Goal: Communication & Community: Answer question/provide support

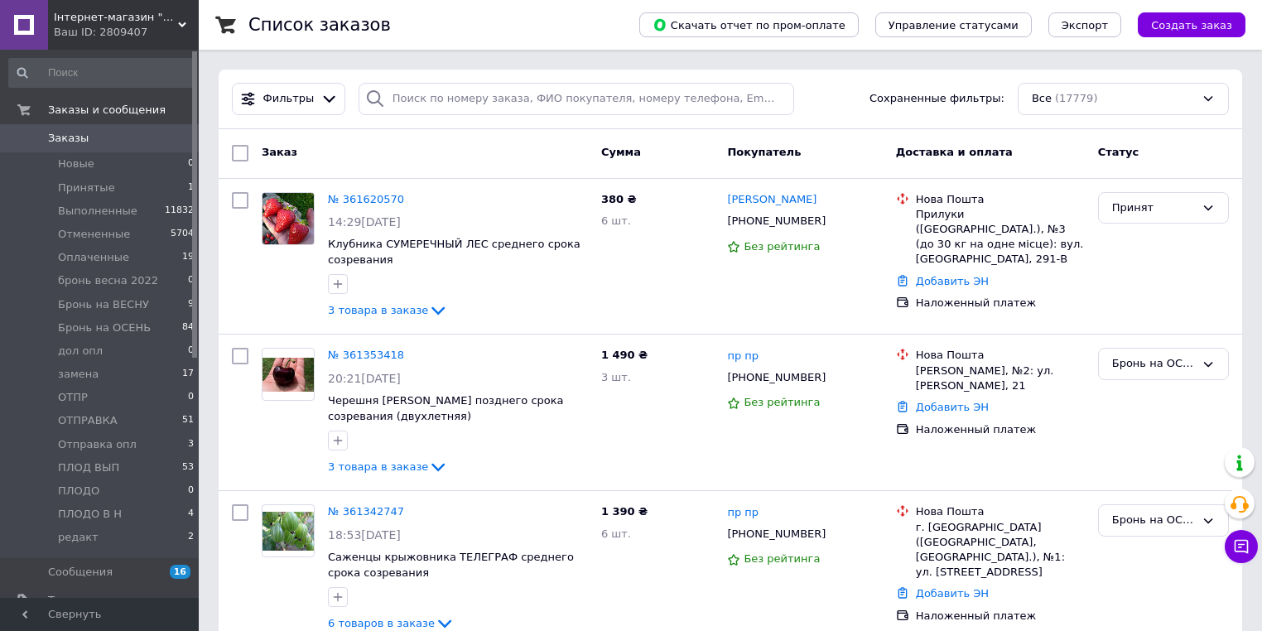
drag, startPoint x: 127, startPoint y: 30, endPoint x: 126, endPoint y: 70, distance: 39.8
click at [127, 31] on div "Ваш ID: 2809407" at bounding box center [126, 32] width 145 height 15
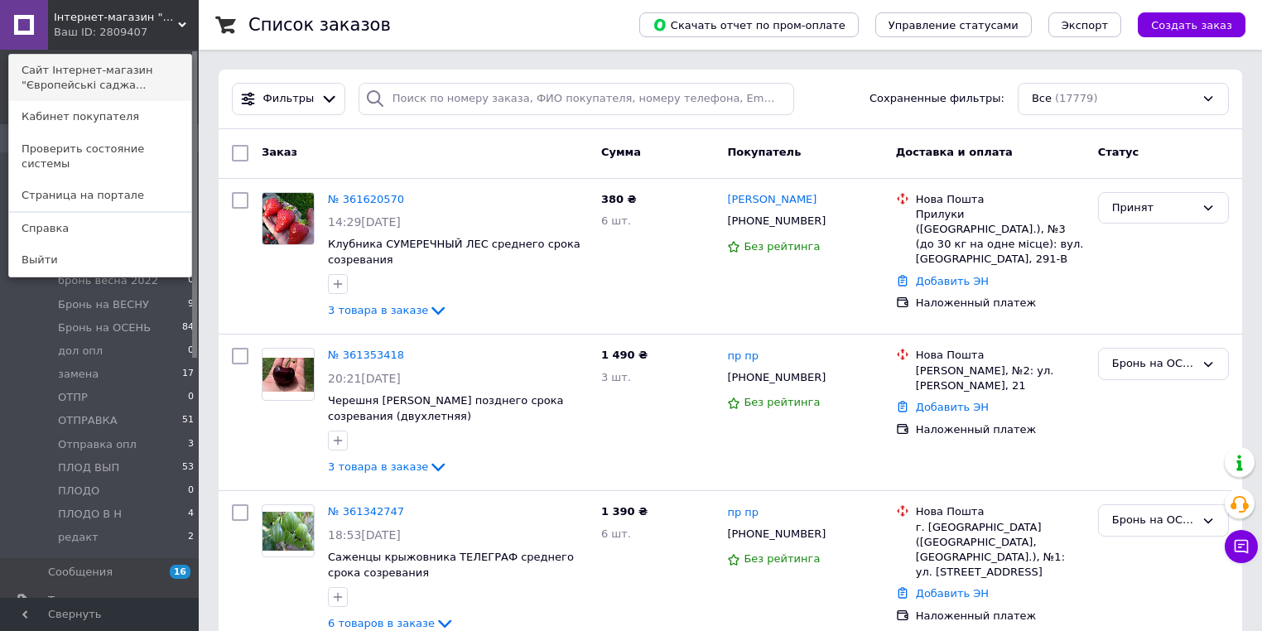
click at [127, 73] on link "Сайт Інтернет-магазин "Європейські саджа..." at bounding box center [100, 78] width 182 height 46
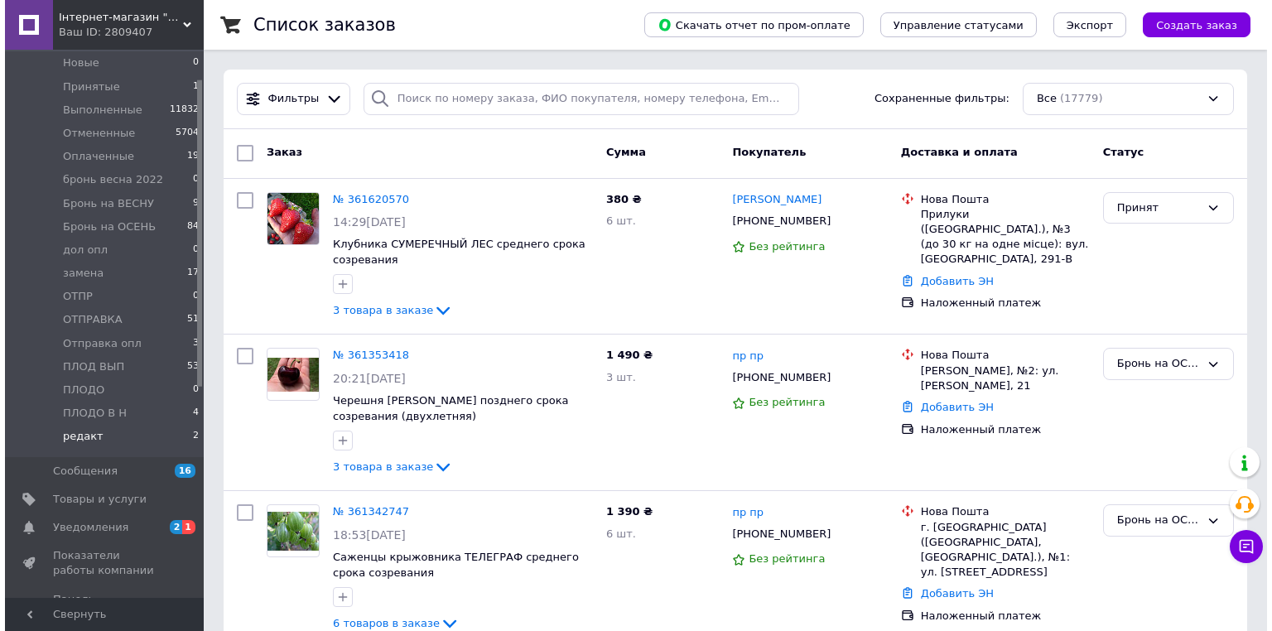
scroll to position [133, 0]
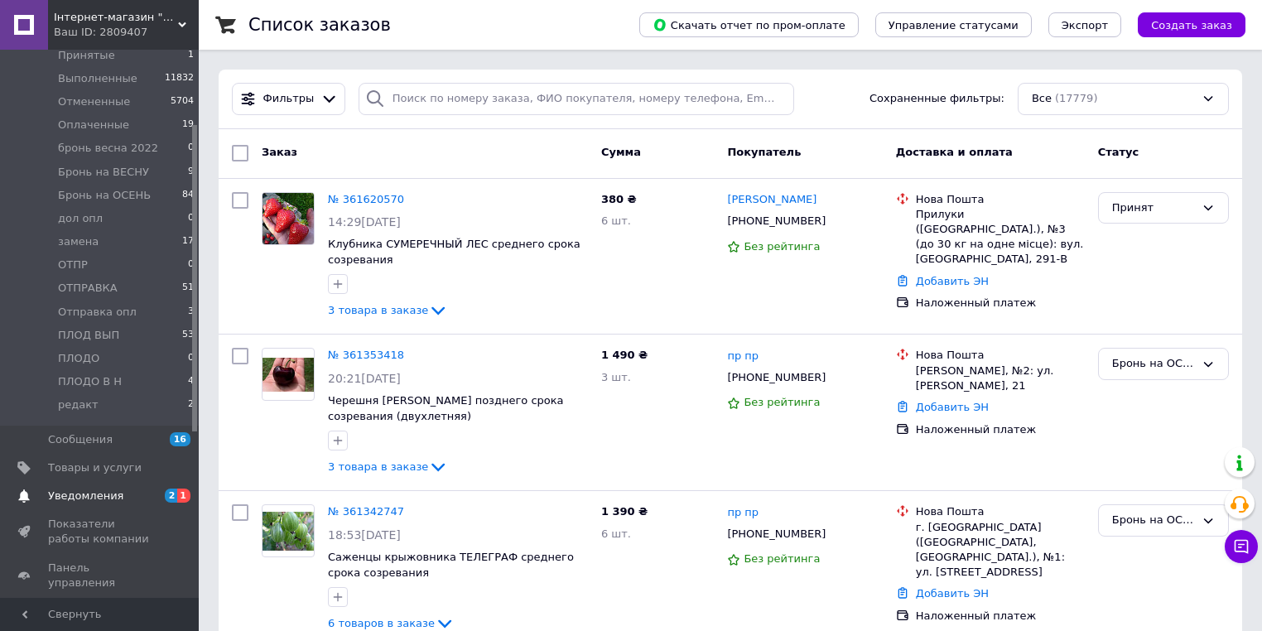
click at [85, 494] on span "Уведомления" at bounding box center [85, 496] width 75 height 15
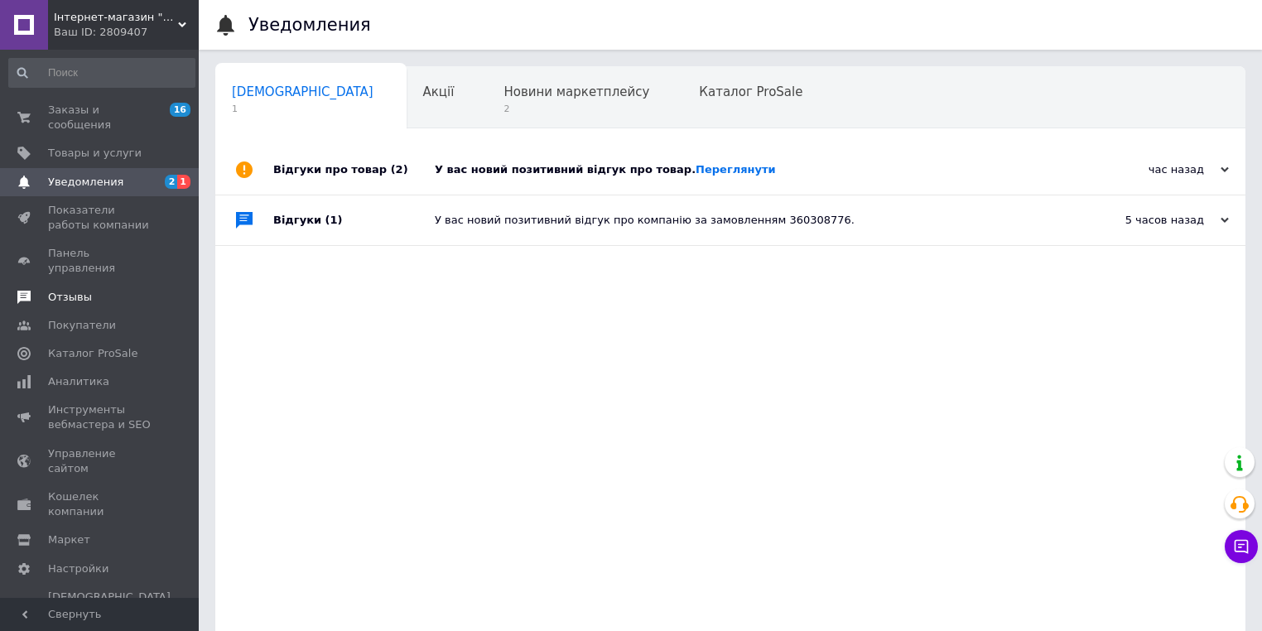
click at [67, 290] on span "Отзывы" at bounding box center [70, 297] width 44 height 15
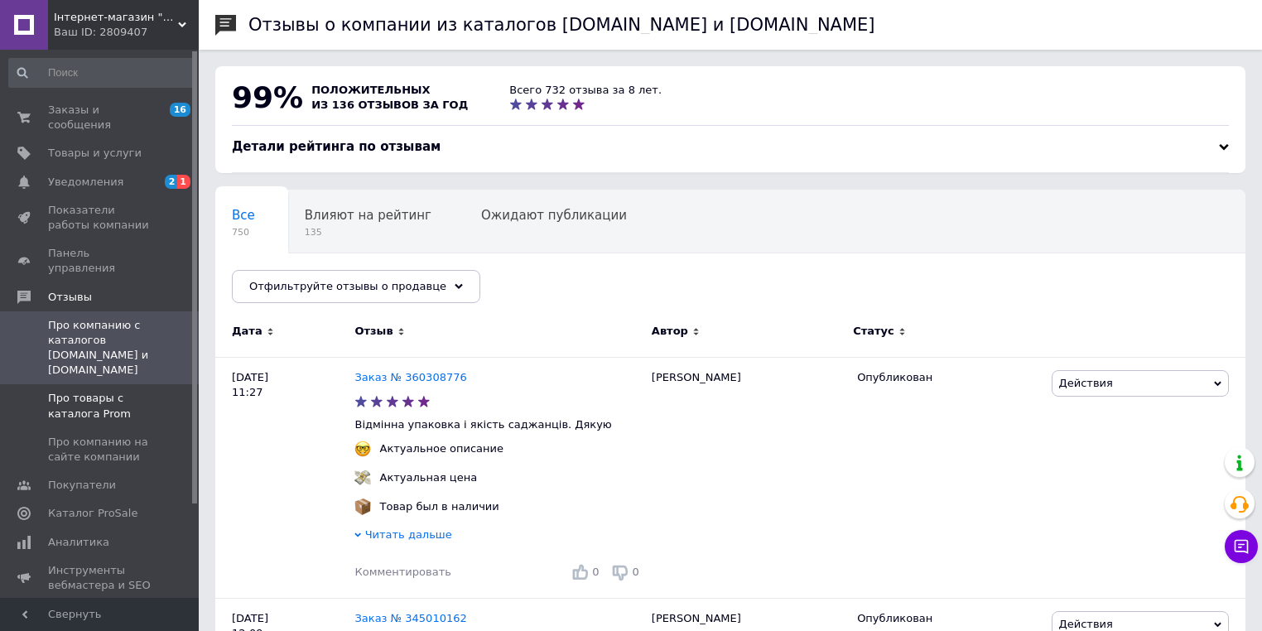
click at [109, 391] on span "Про товары с каталога Prom" at bounding box center [100, 406] width 105 height 30
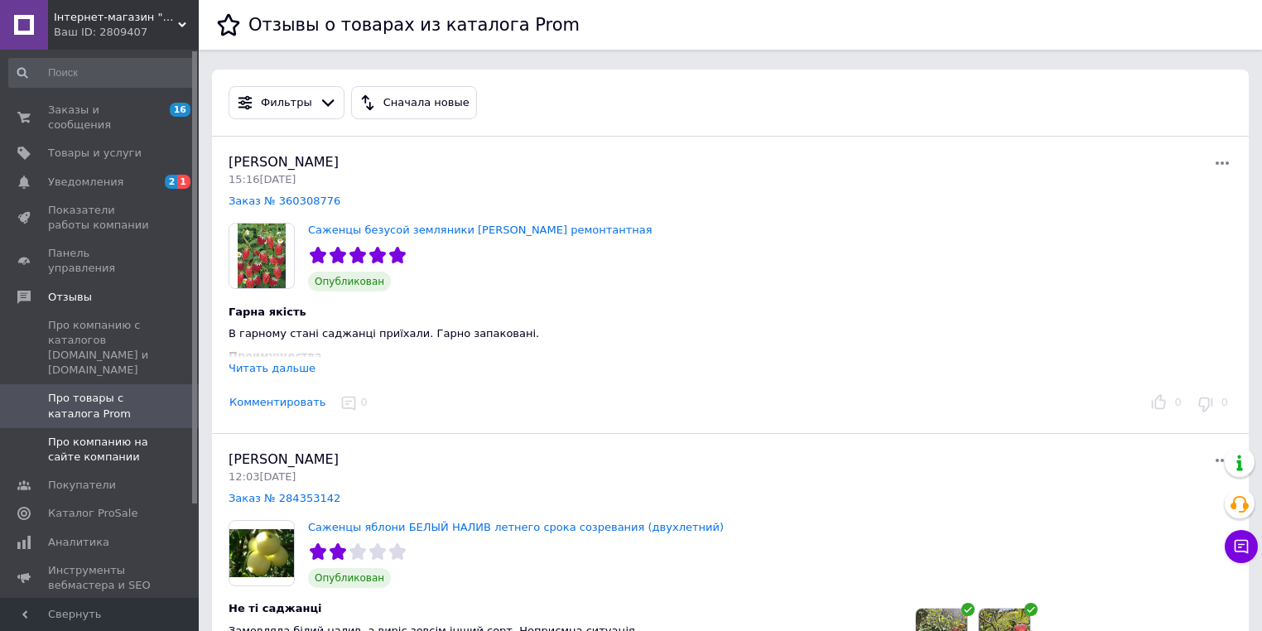
click at [121, 435] on span "Про компанию на сайте компании" at bounding box center [100, 450] width 105 height 30
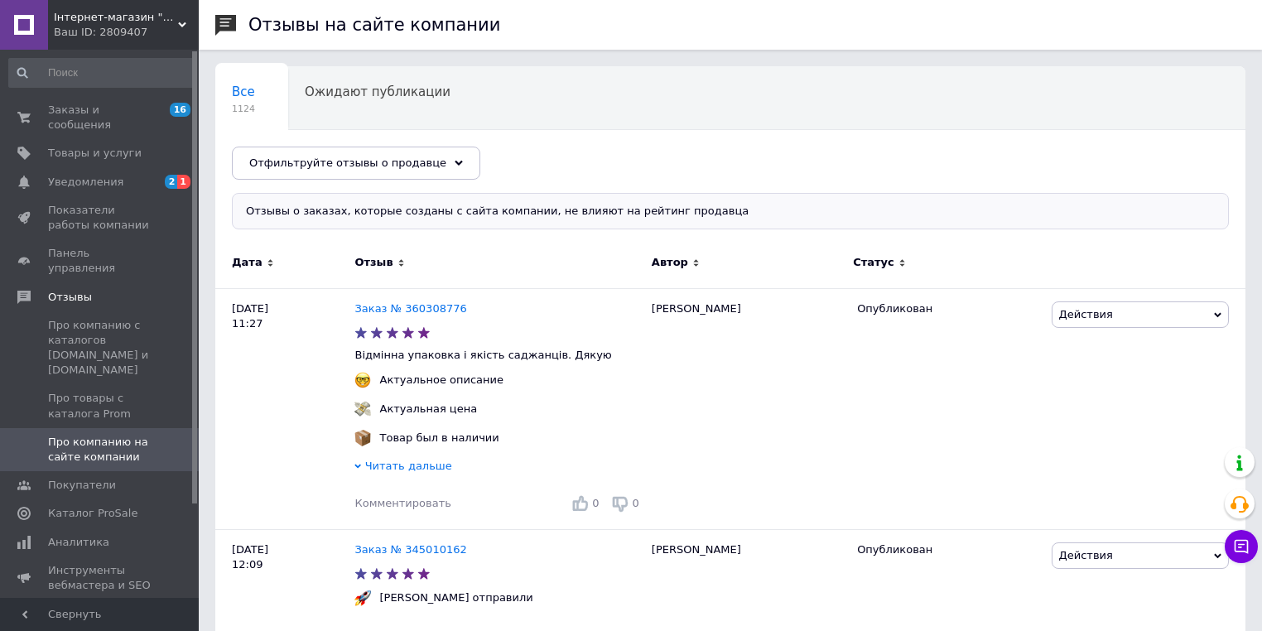
click at [116, 428] on link "Про компанию на сайте компании" at bounding box center [102, 449] width 204 height 43
click at [114, 391] on span "Про товары с каталога Prom" at bounding box center [100, 406] width 105 height 30
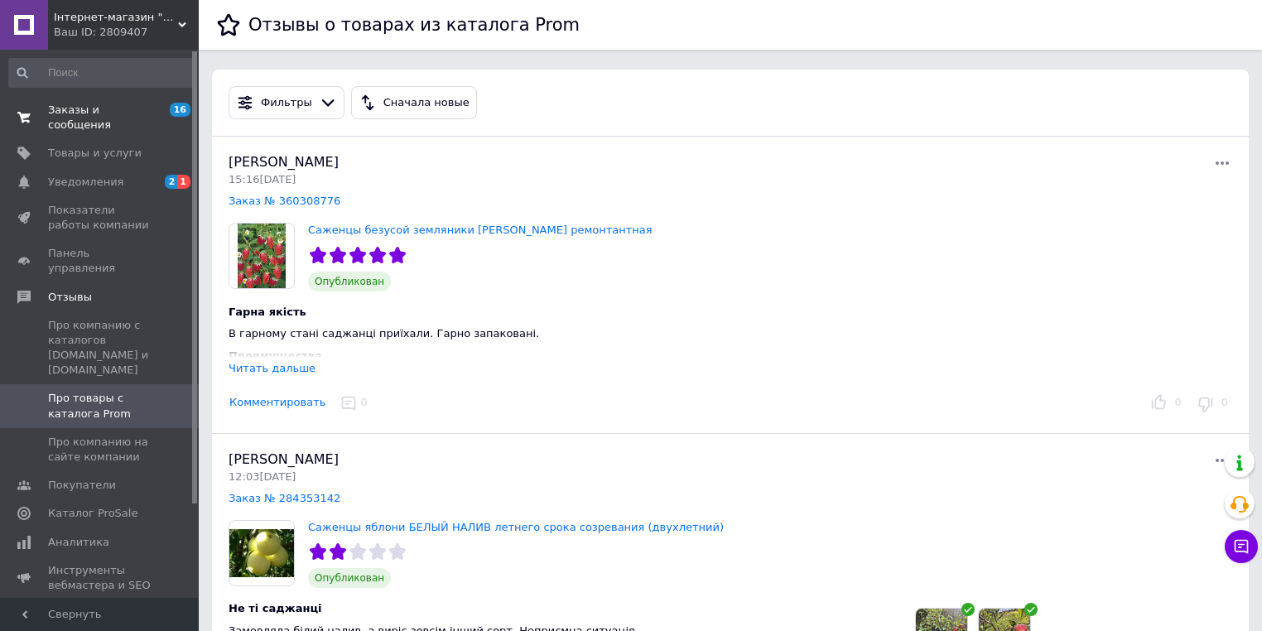
click at [136, 113] on span "Заказы и сообщения" at bounding box center [100, 118] width 105 height 30
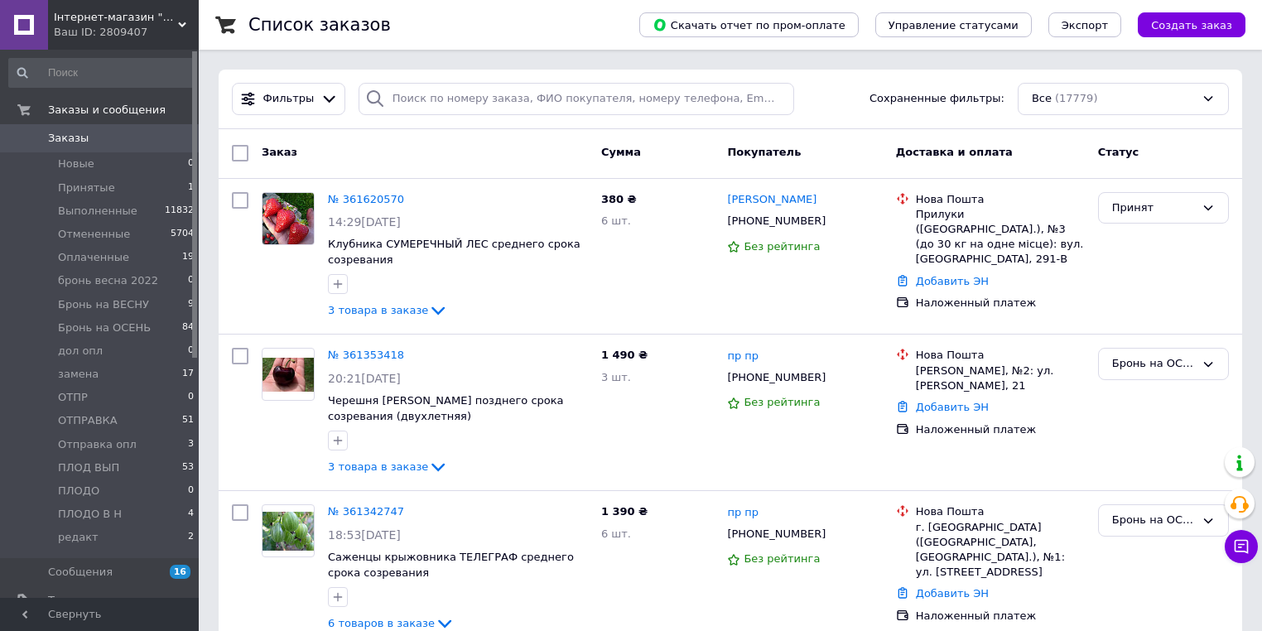
click at [63, 138] on span "Заказы" at bounding box center [68, 138] width 41 height 15
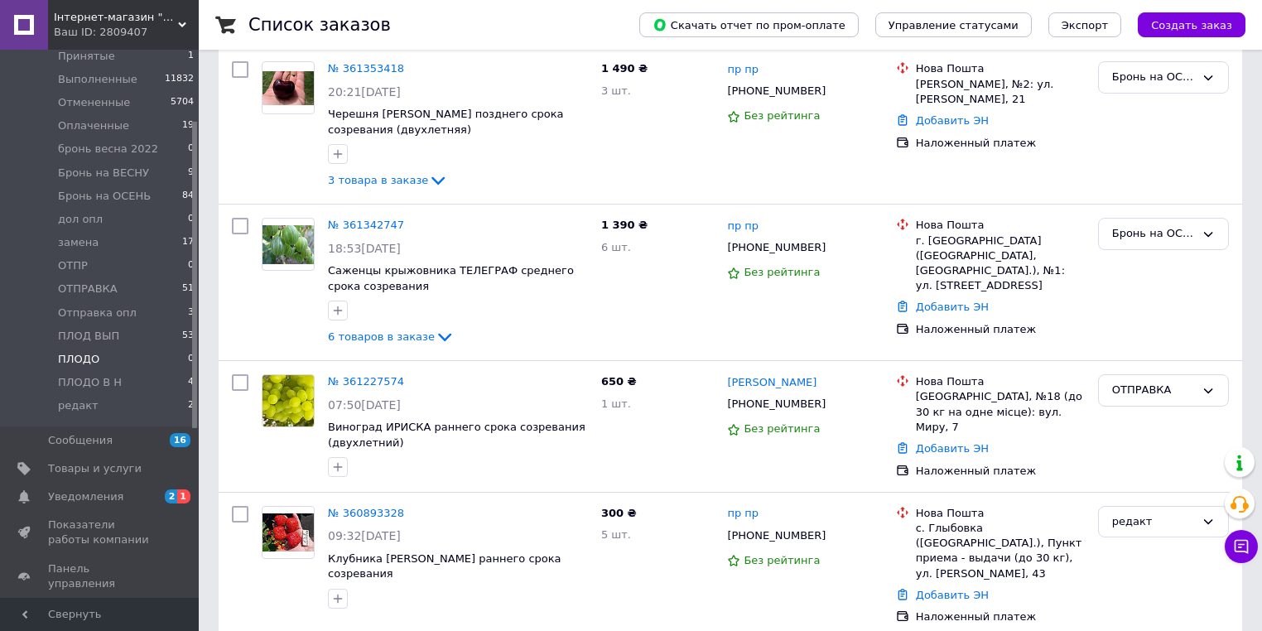
scroll to position [133, 0]
click at [108, 495] on span "Уведомления" at bounding box center [85, 496] width 75 height 15
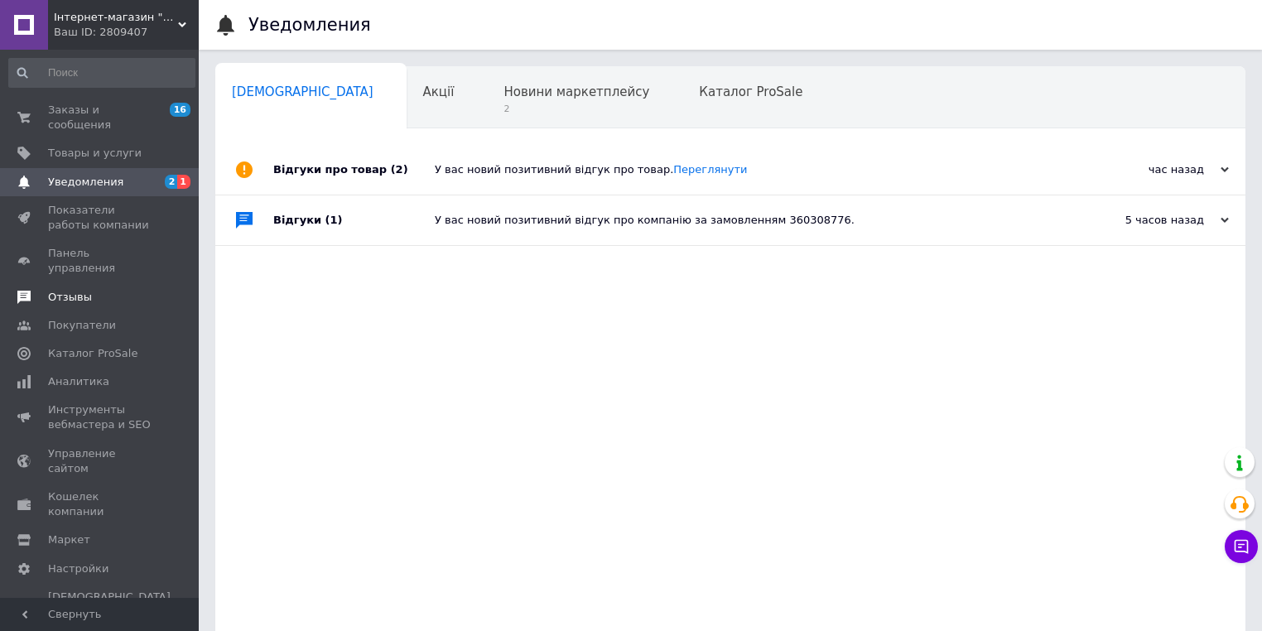
click at [64, 290] on span "Отзывы" at bounding box center [70, 297] width 44 height 15
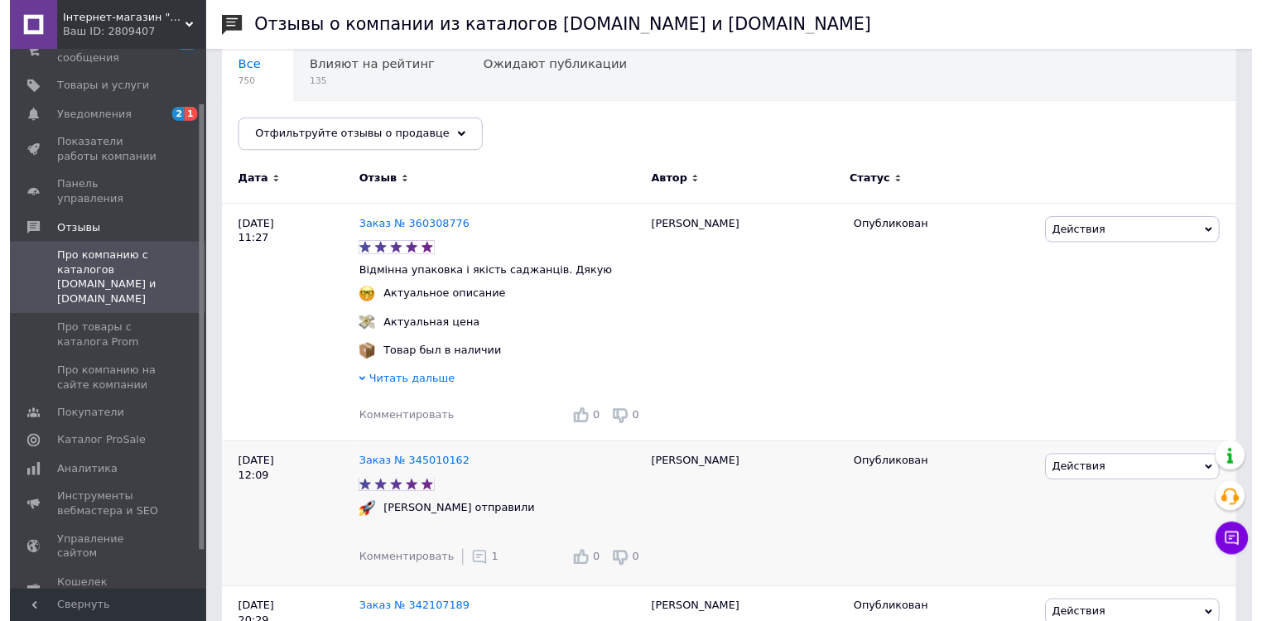
scroll to position [133, 0]
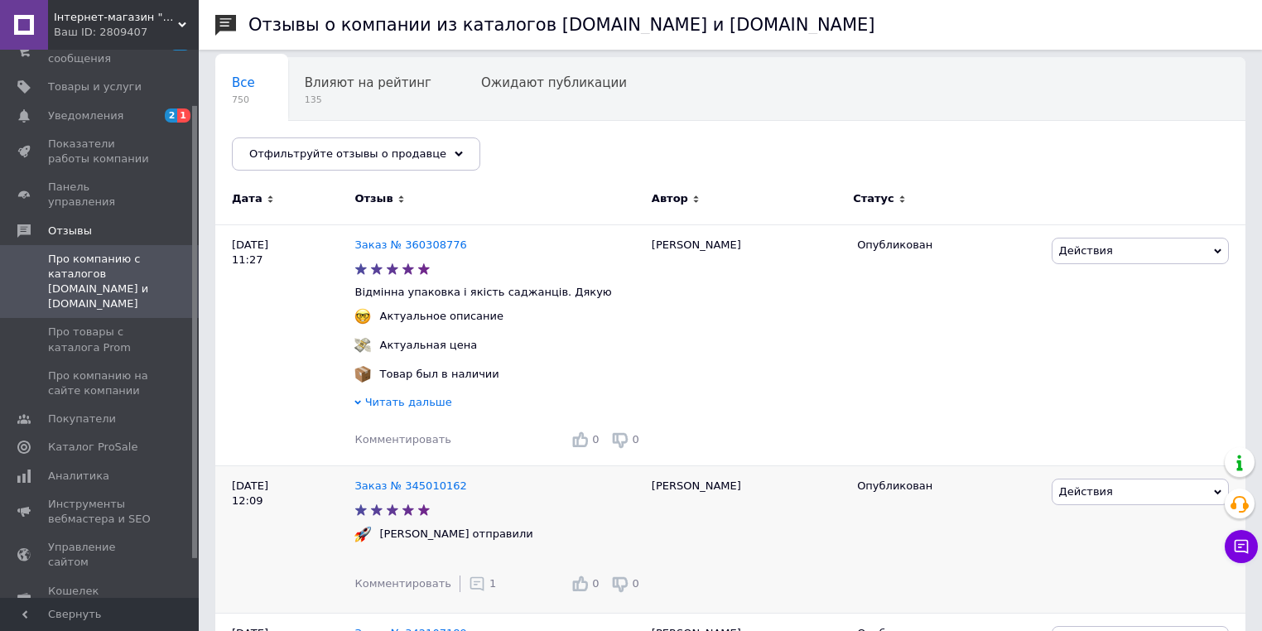
click at [470, 590] on icon at bounding box center [477, 584] width 17 height 17
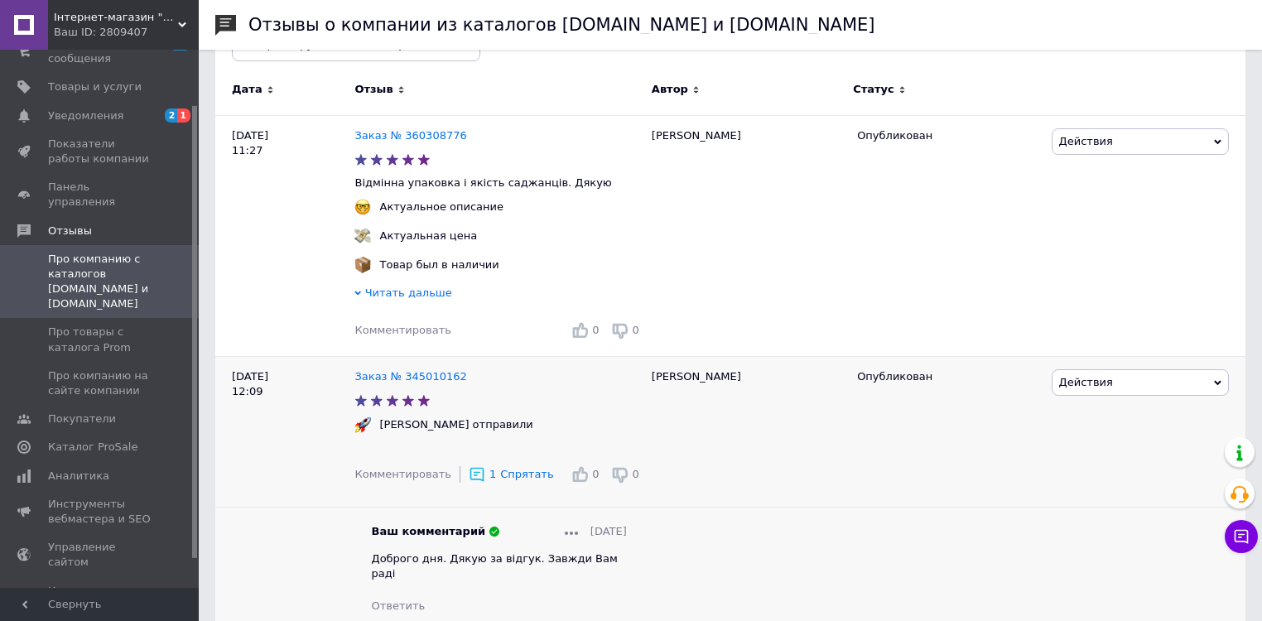
scroll to position [265, 0]
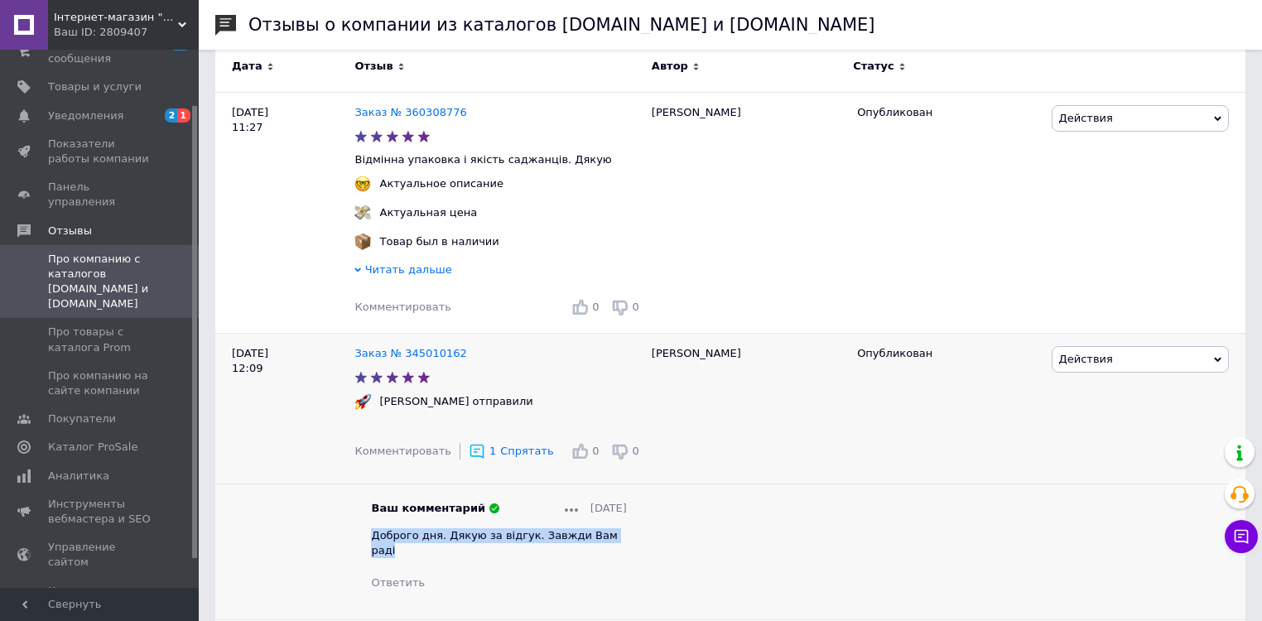
drag, startPoint x: 610, startPoint y: 537, endPoint x: 374, endPoint y: 540, distance: 236.0
click at [374, 540] on div "Доброго дня. Дякую за відгук. Завжди Вам раді" at bounding box center [498, 543] width 255 height 30
copy span "Доброго дня. Дякую за відгук. Завжди Вам раді"
click at [401, 274] on span "Читать дальше" at bounding box center [408, 269] width 87 height 12
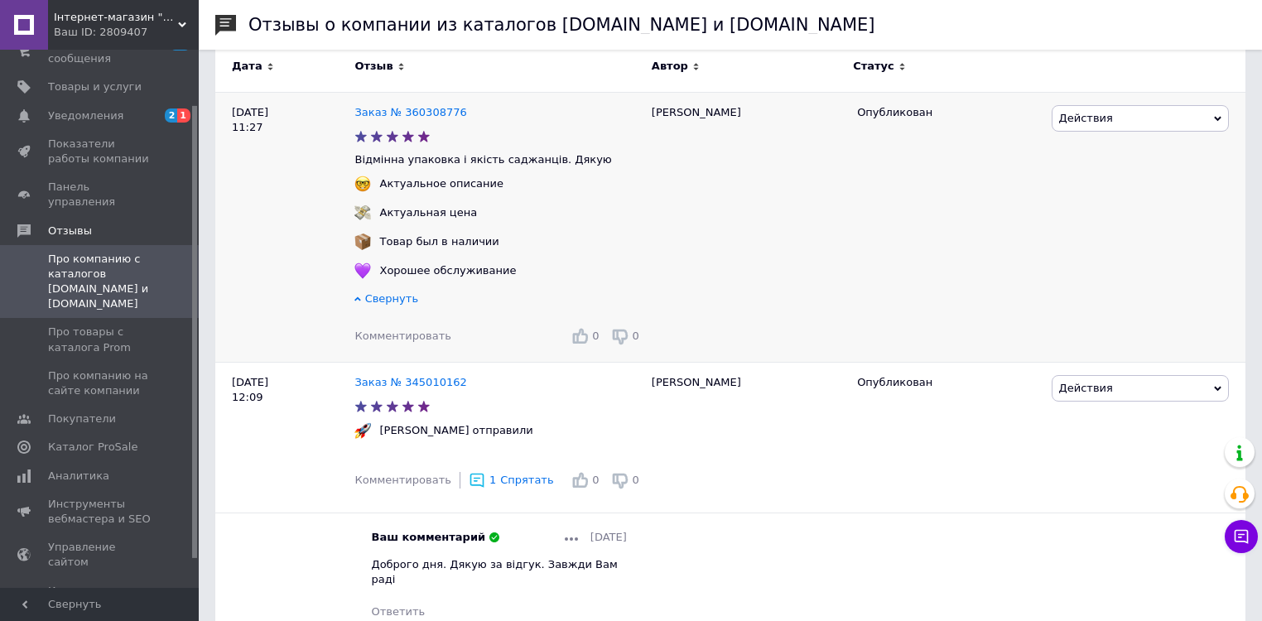
click at [423, 344] on div "Комментировать" at bounding box center [402, 336] width 96 height 15
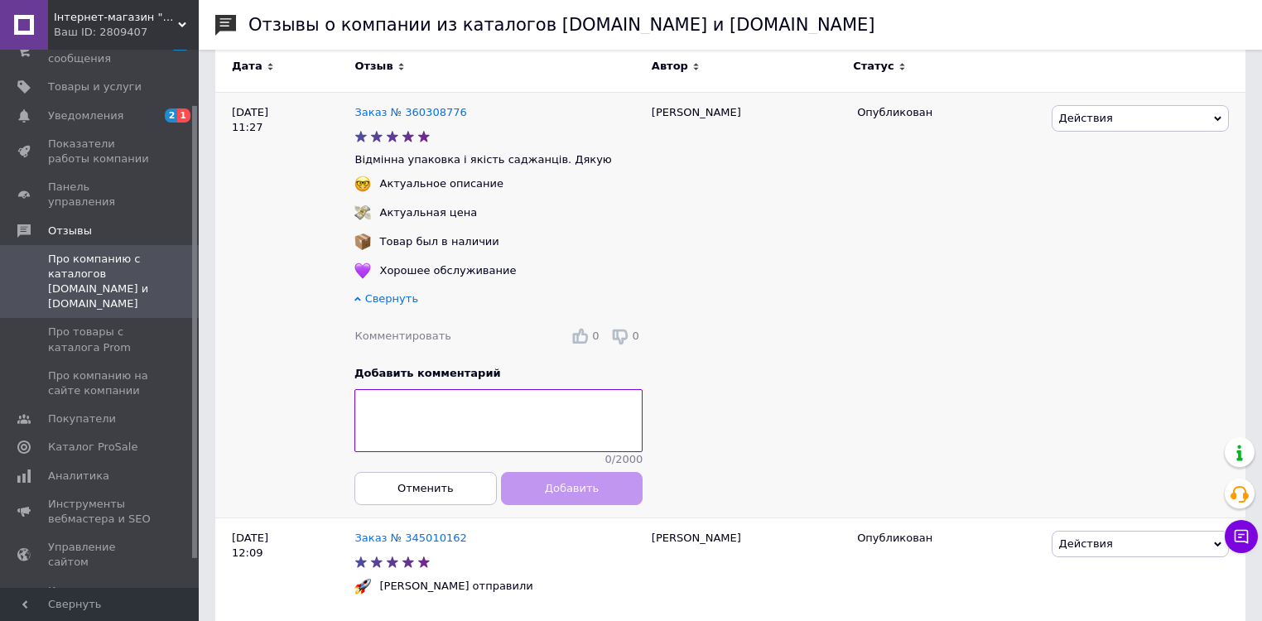
click at [432, 436] on textarea at bounding box center [498, 420] width 288 height 63
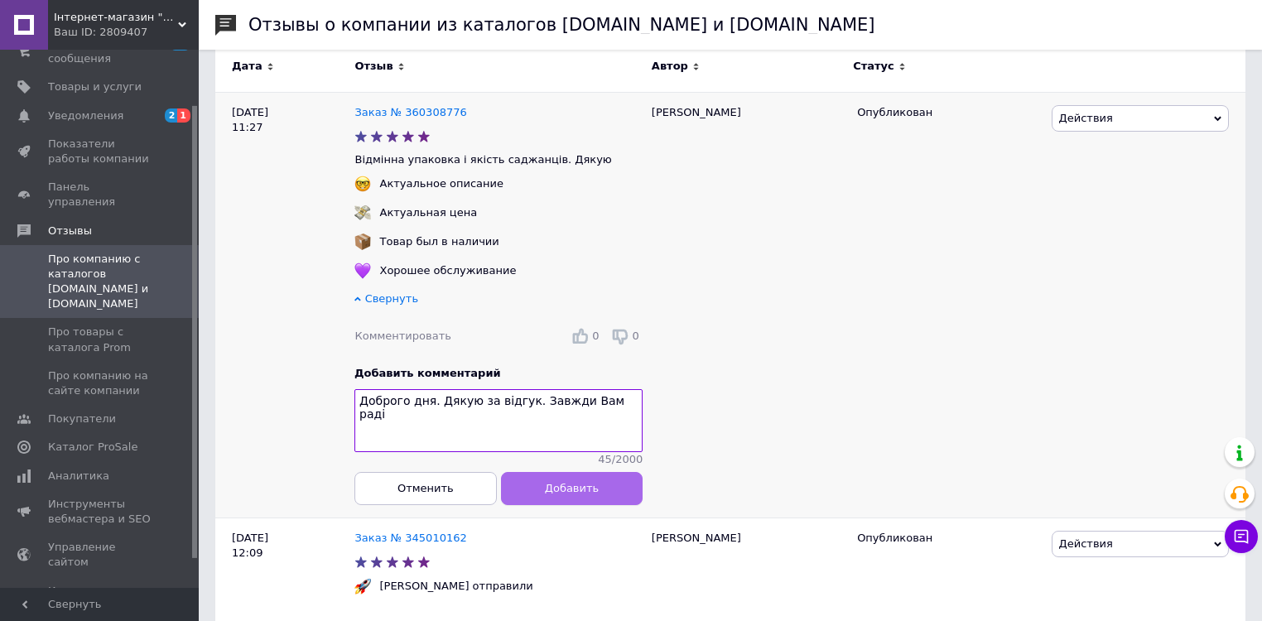
type textarea "Доброго дня. Дякую за відгук. Завжди Вам раді"
click at [543, 501] on button "Добавить" at bounding box center [572, 488] width 142 height 33
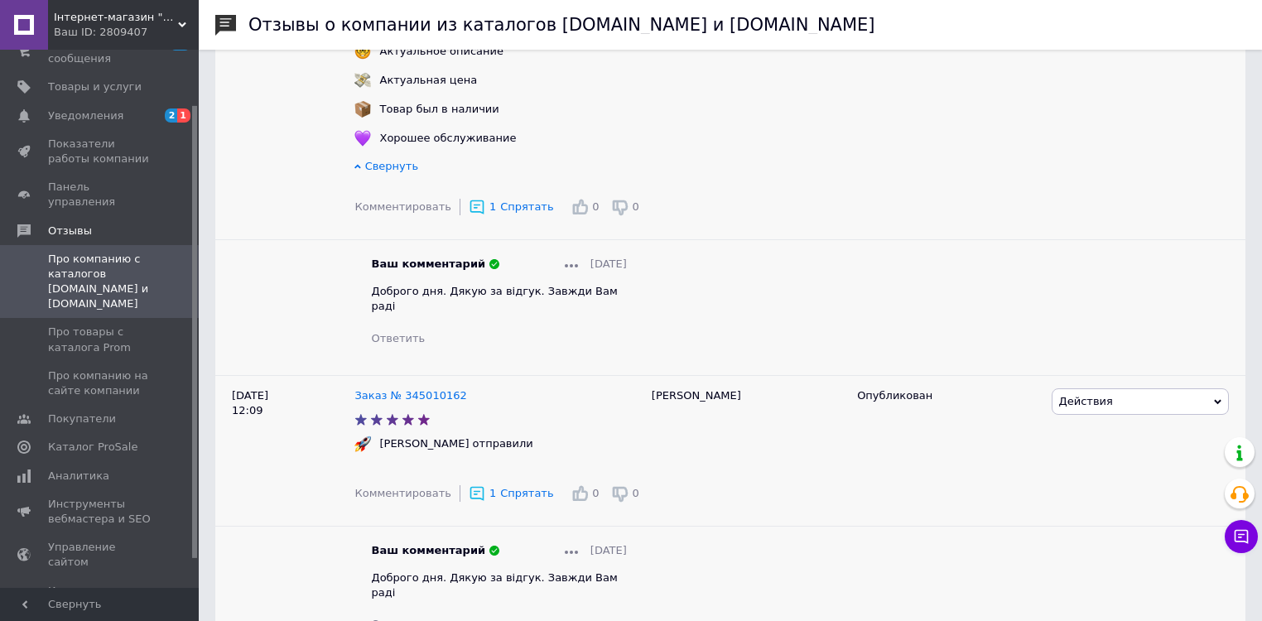
scroll to position [398, 0]
click at [104, 325] on span "Про товары с каталога Prom" at bounding box center [100, 340] width 105 height 30
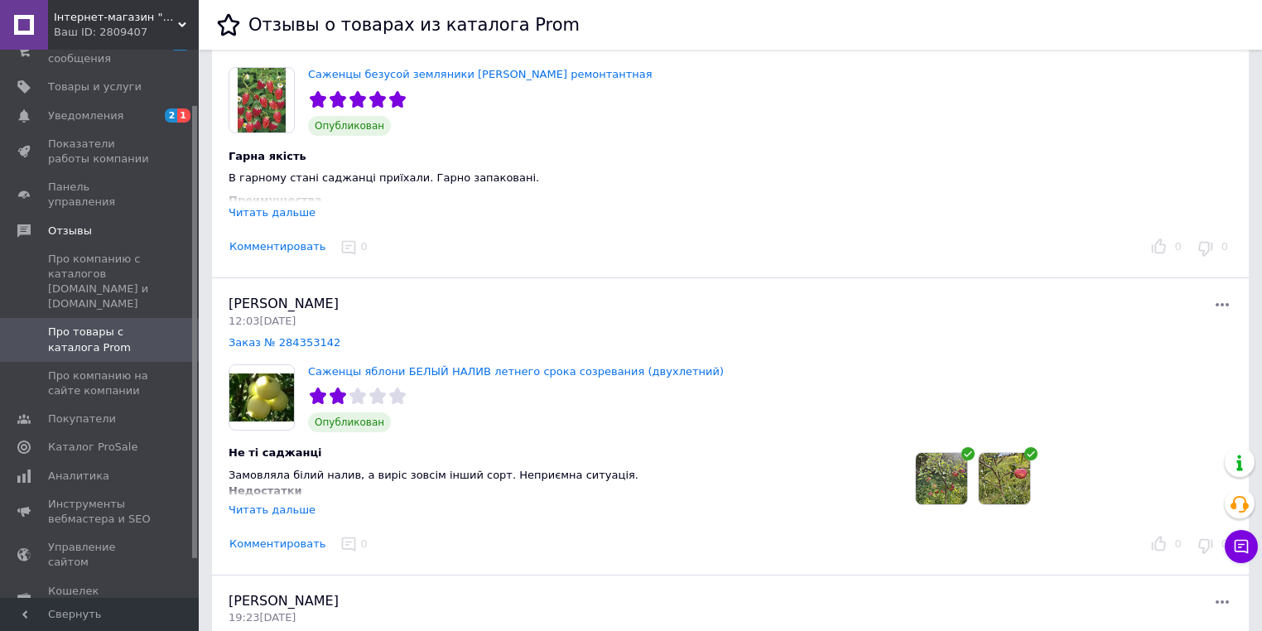
scroll to position [133, 0]
